Goal: Task Accomplishment & Management: Complete application form

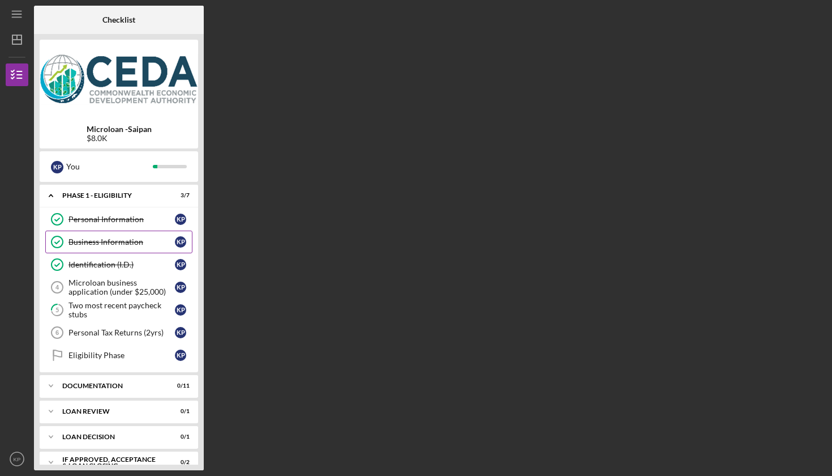
click at [140, 250] on link "Business Information Business Information K P" at bounding box center [118, 241] width 147 height 23
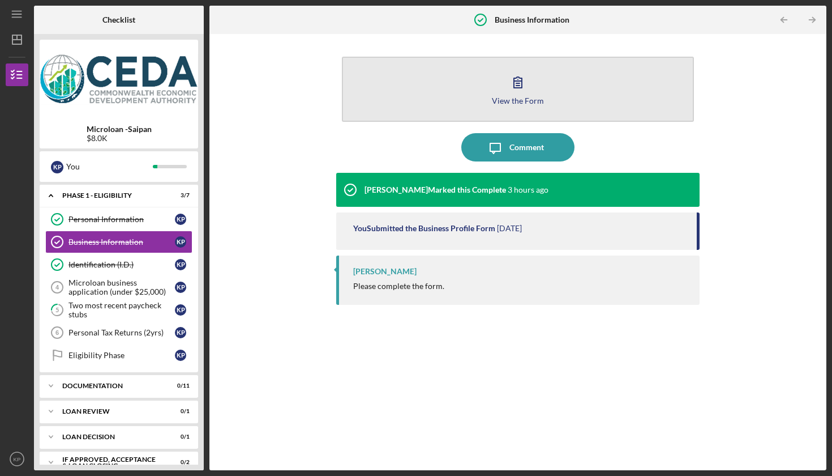
click at [522, 85] on icon "button" at bounding box center [518, 82] width 8 height 11
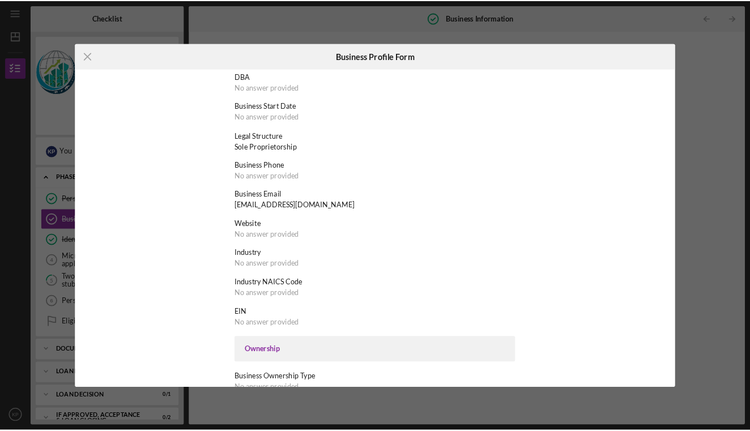
scroll to position [84, 0]
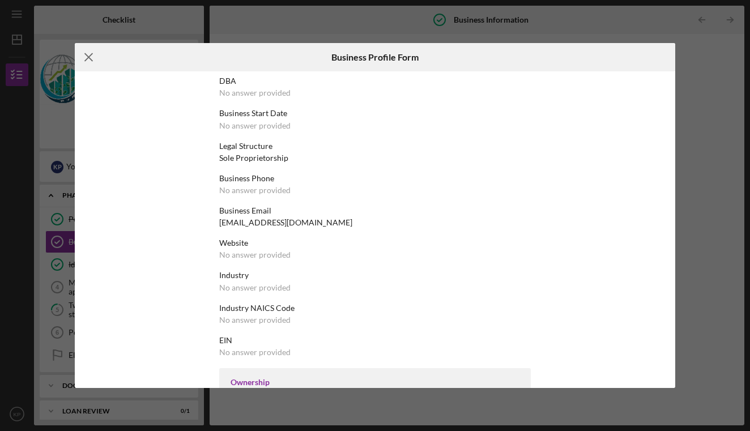
click at [86, 55] on line at bounding box center [89, 57] width 7 height 7
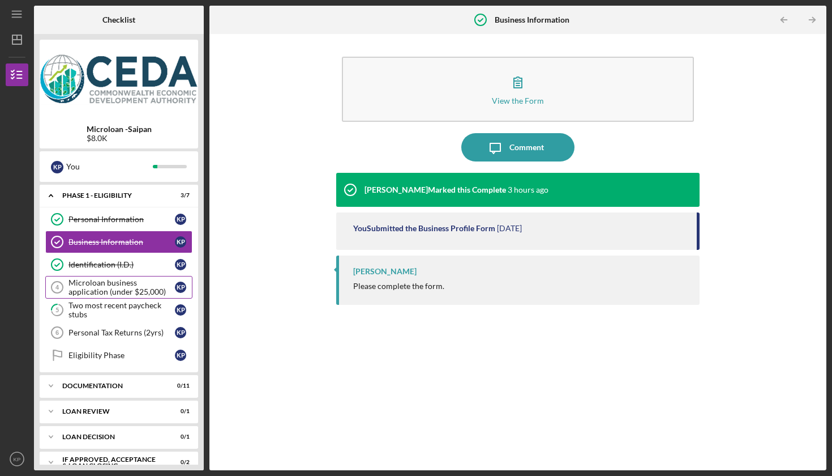
click at [112, 289] on div "Microloan business application (under $25,000)" at bounding box center [122, 287] width 106 height 18
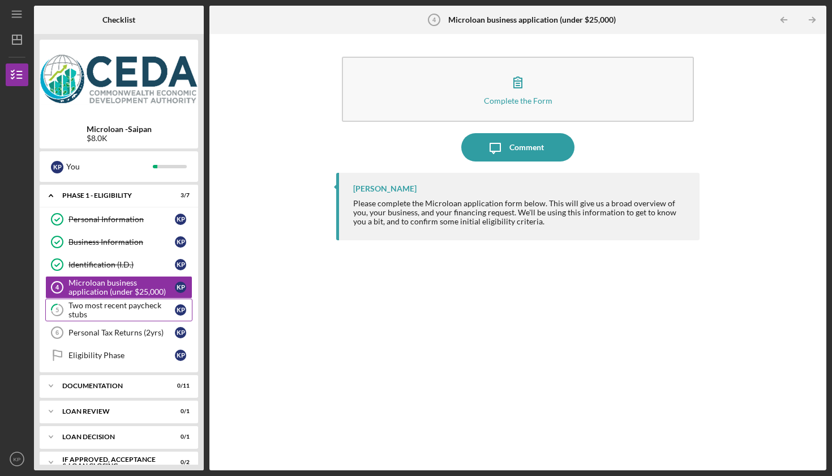
click at [106, 309] on div "Two most recent paycheck stubs" at bounding box center [122, 310] width 106 height 18
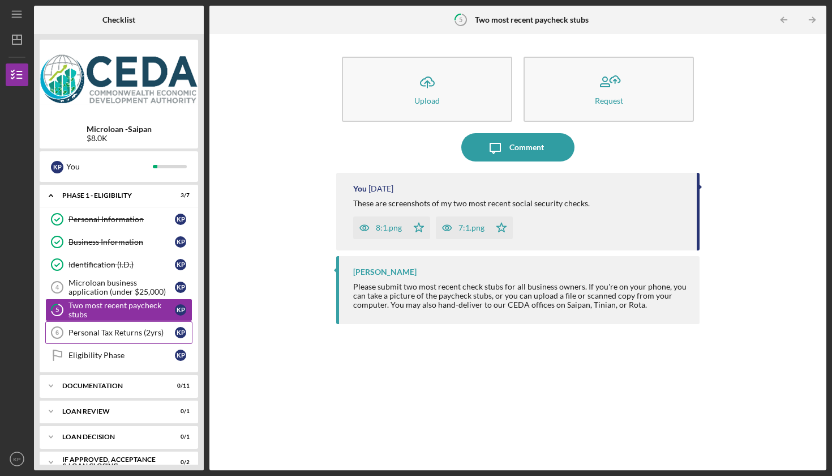
click at [106, 330] on div "Personal Tax Returns (2yrs)" at bounding box center [122, 332] width 106 height 9
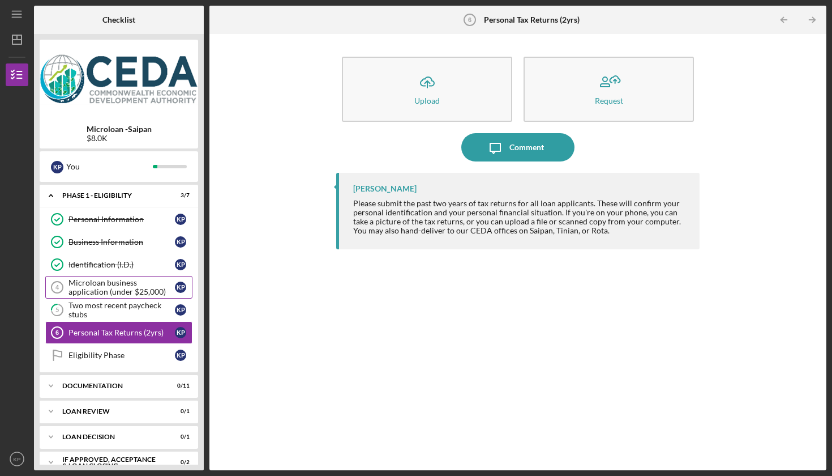
click at [127, 284] on div "Microloan business application (under $25,000)" at bounding box center [122, 287] width 106 height 18
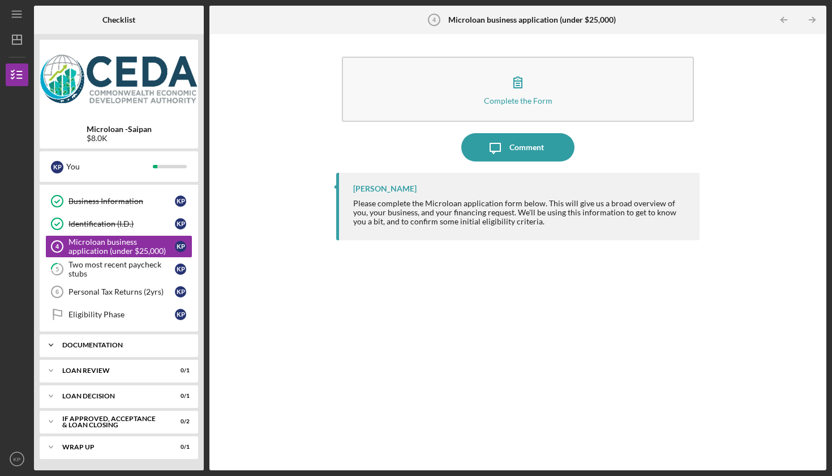
scroll to position [41, 0]
click at [59, 348] on icon "Icon/Expander" at bounding box center [51, 345] width 23 height 23
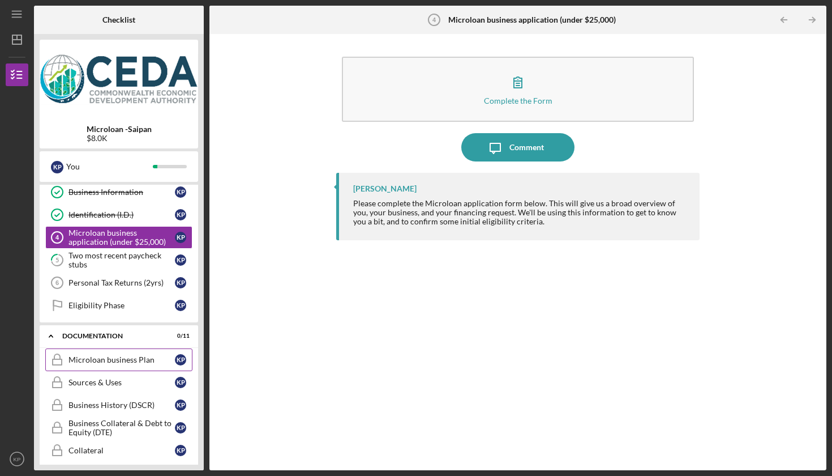
scroll to position [53, 0]
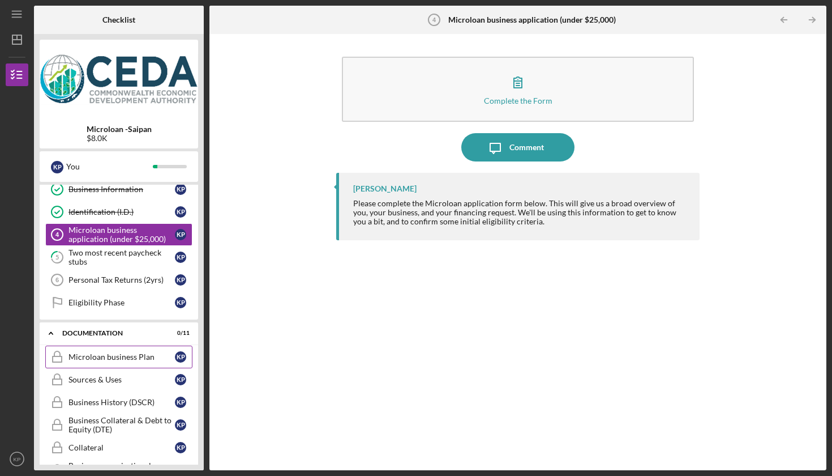
click at [86, 358] on div "Microloan business Plan" at bounding box center [122, 356] width 106 height 9
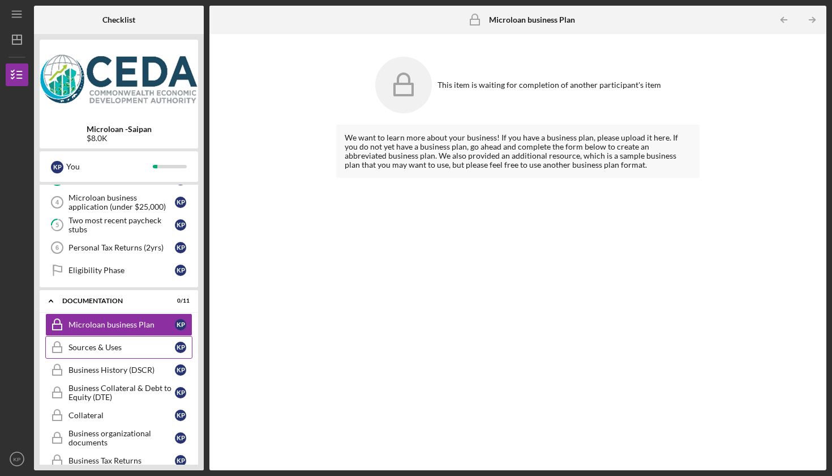
scroll to position [128, 0]
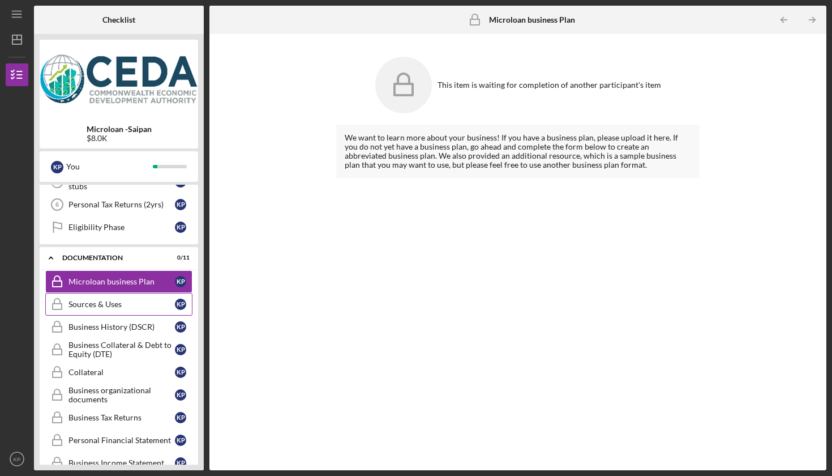
click at [109, 307] on div "Sources & Uses" at bounding box center [122, 304] width 106 height 9
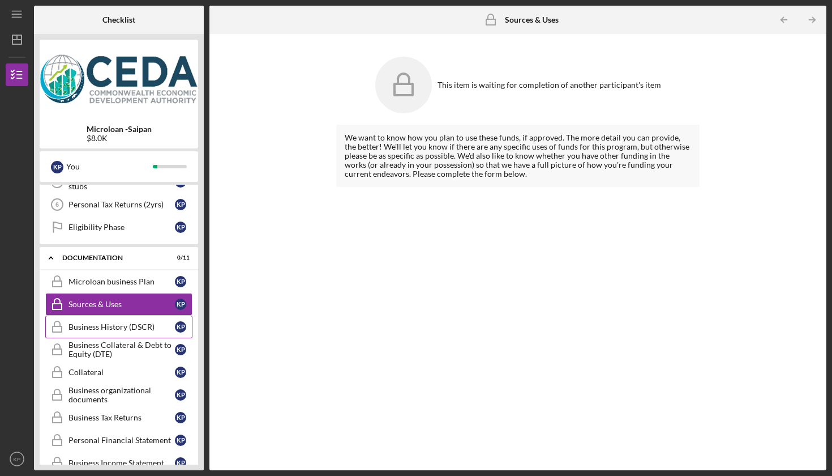
click at [110, 327] on div "Business History (DSCR)" at bounding box center [122, 326] width 106 height 9
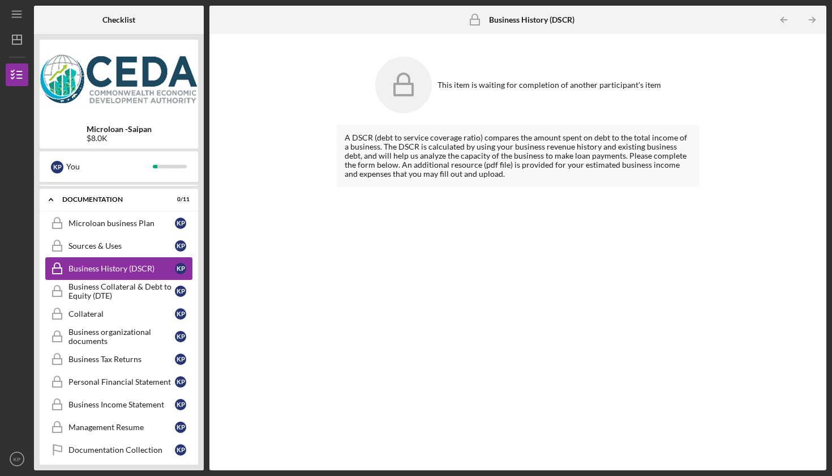
scroll to position [189, 0]
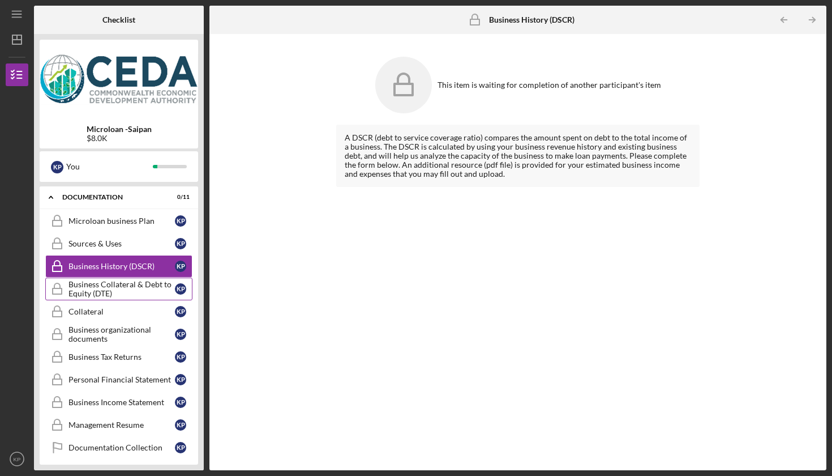
click at [109, 292] on div "Business Collateral & Debt to Equity (DTE)" at bounding box center [122, 289] width 106 height 18
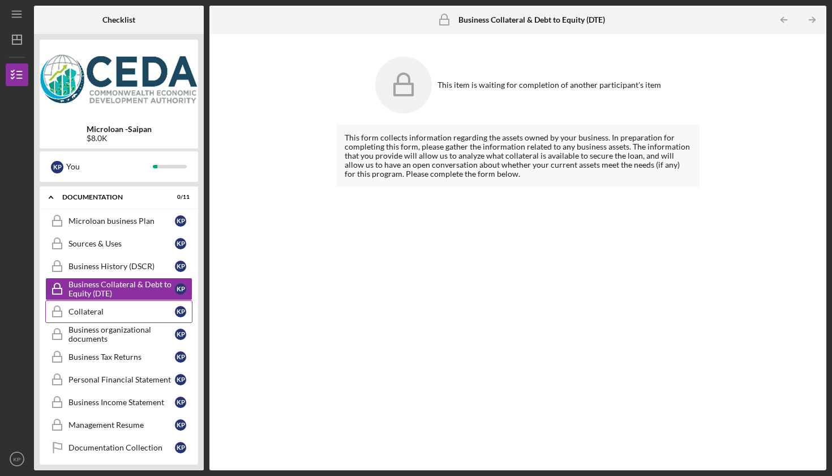
click at [109, 313] on div "Collateral" at bounding box center [122, 311] width 106 height 9
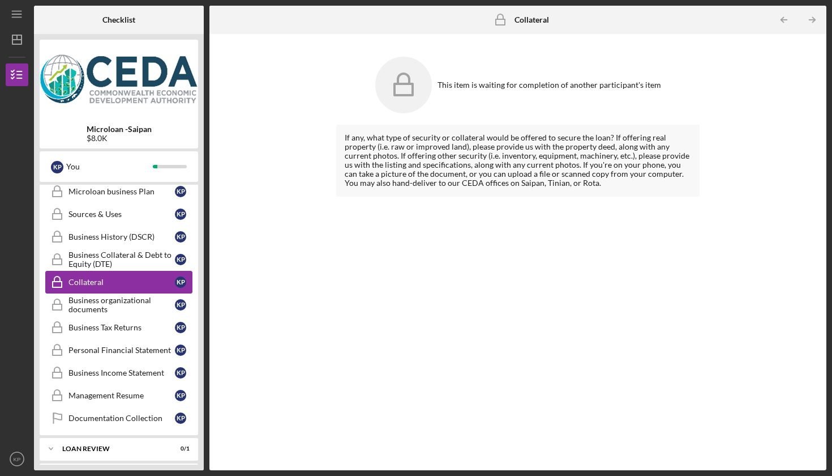
scroll to position [228, 0]
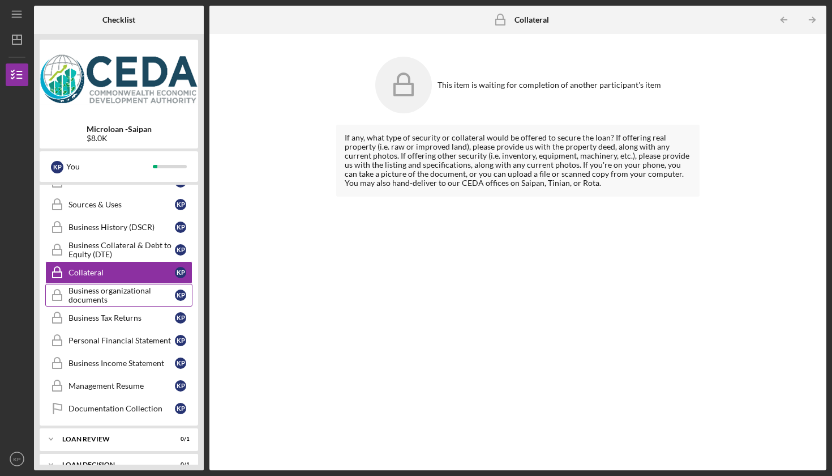
click at [103, 291] on div "Business organizational documents" at bounding box center [122, 295] width 106 height 18
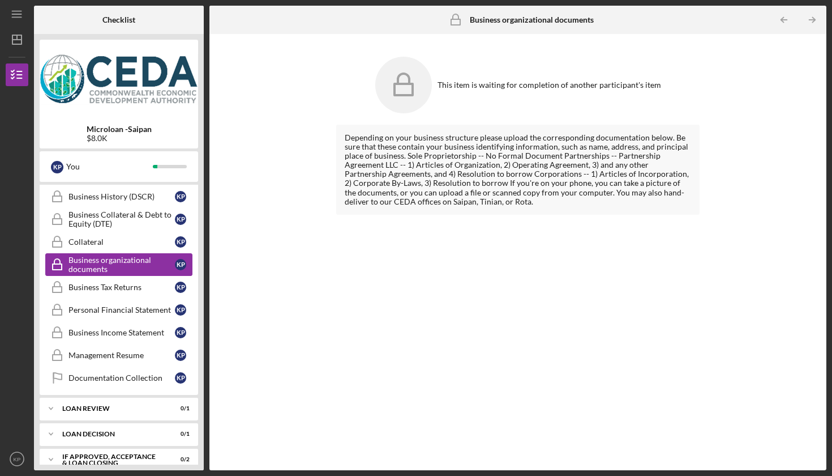
scroll to position [265, 0]
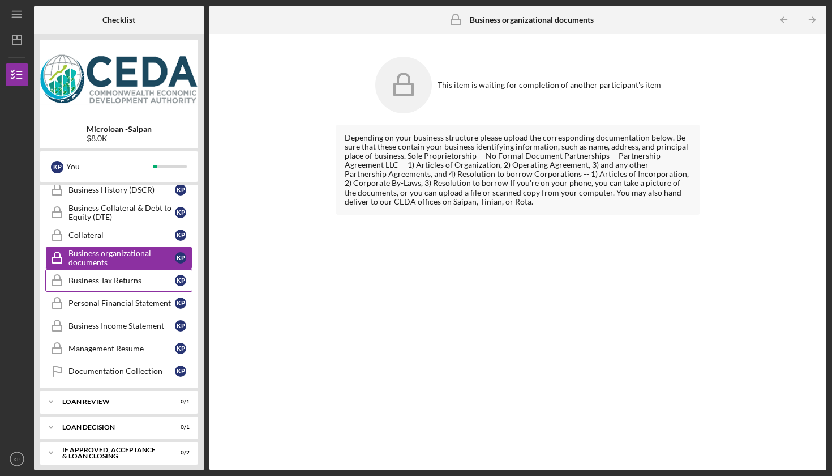
click at [100, 283] on div "Business Tax Returns" at bounding box center [122, 280] width 106 height 9
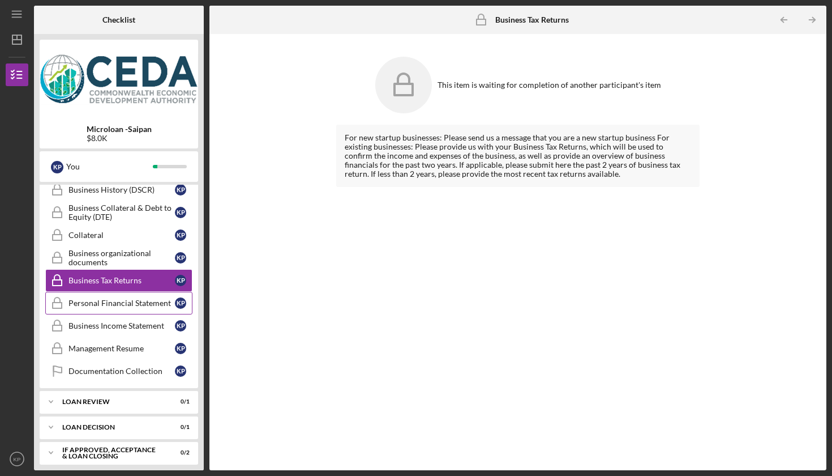
click at [96, 308] on link "Personal Financial Statement Personal Financial Statement K P" at bounding box center [118, 303] width 147 height 23
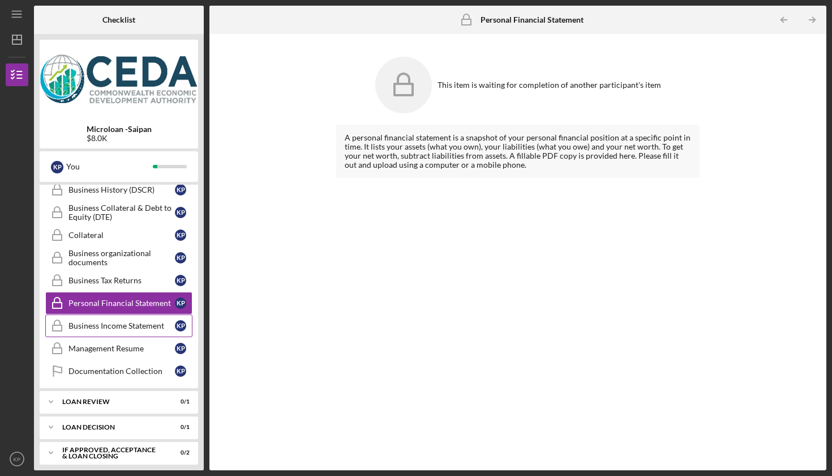
click at [102, 334] on link "Business Income Statement Business Income Statement K P" at bounding box center [118, 325] width 147 height 23
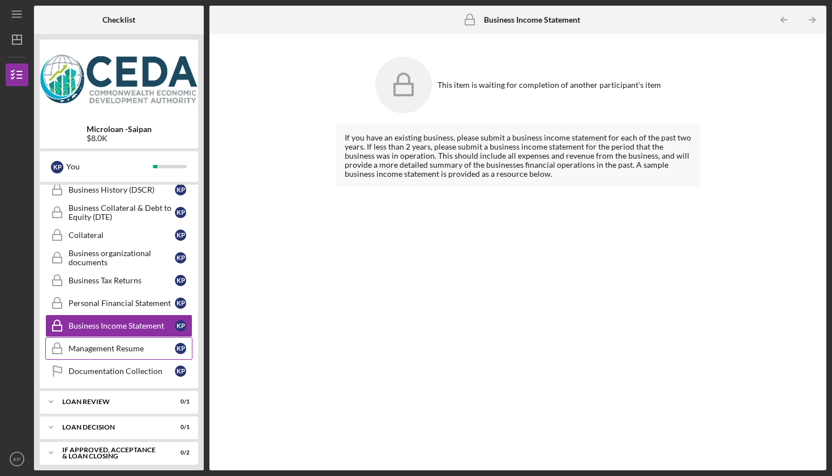
click at [89, 349] on div "Management Resume" at bounding box center [122, 348] width 106 height 9
